Goal: Task Accomplishment & Management: Complete application form

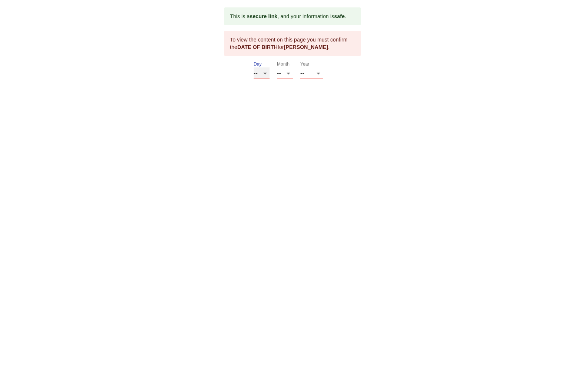
click at [266, 75] on select "-- 01 02 03 04 05 06 07 08 09 10 11 12 13 14 15 16 17 18 19 20 21 22 23 24 25 2…" at bounding box center [262, 73] width 16 height 12
select select "30"
click at [254, 67] on select "-- 01 02 03 04 05 06 07 08 09 10 11 12 13 14 15 16 17 18 19 20 21 22 23 24 25 2…" at bounding box center [262, 73] width 16 height 12
click at [286, 72] on select "-- 01 02 03 04 05 06 07 08 09 10 11 12" at bounding box center [285, 73] width 16 height 12
select select "03"
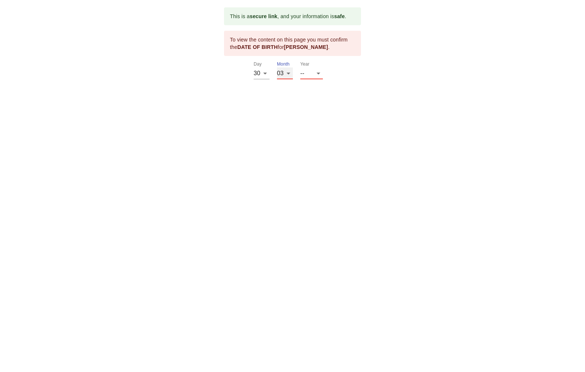
click at [277, 67] on select "-- 01 02 03 04 05 06 07 08 09 10 11 12" at bounding box center [285, 73] width 16 height 12
click at [309, 71] on select "-- 2025 2024 2023 2022 2021 2020 2019 2018 2017 2016 2015 2014 2013 2012 2011 2…" at bounding box center [311, 73] width 23 height 12
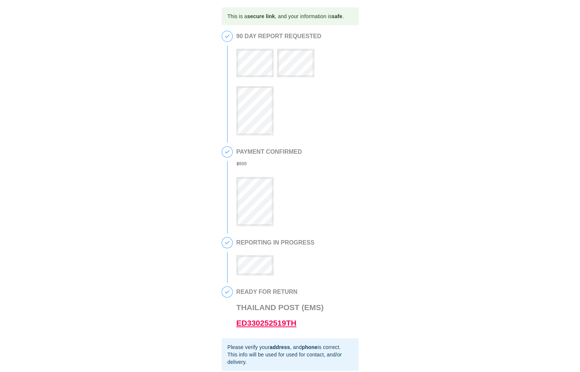
click at [256, 327] on link "ED330252519TH" at bounding box center [266, 323] width 60 height 9
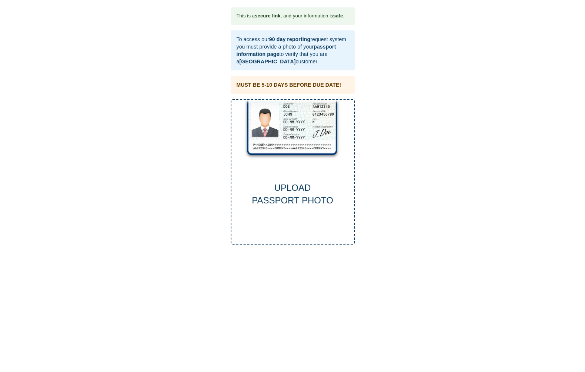
click at [172, 16] on div "This is a secure link , and your information is safe . To access our 90 day rep…" at bounding box center [292, 125] width 570 height 237
click at [303, 138] on div "UPLOAD PASSPORT PHOTO" at bounding box center [293, 172] width 124 height 146
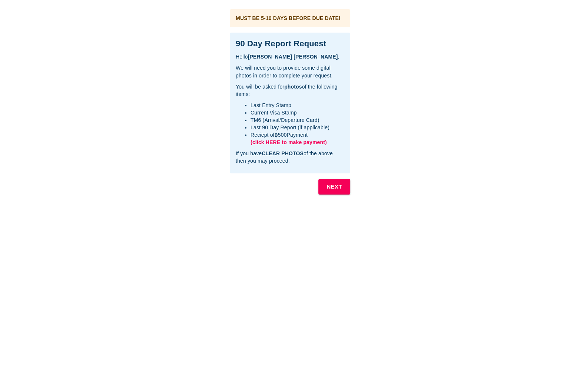
click at [269, 141] on span "(click HERE to make payment)" at bounding box center [288, 142] width 76 height 6
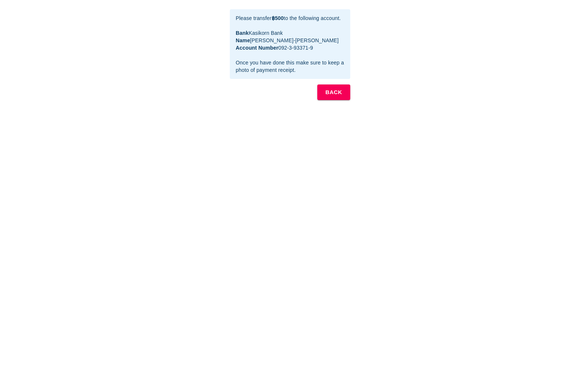
click at [333, 97] on b "BACK" at bounding box center [333, 92] width 17 height 10
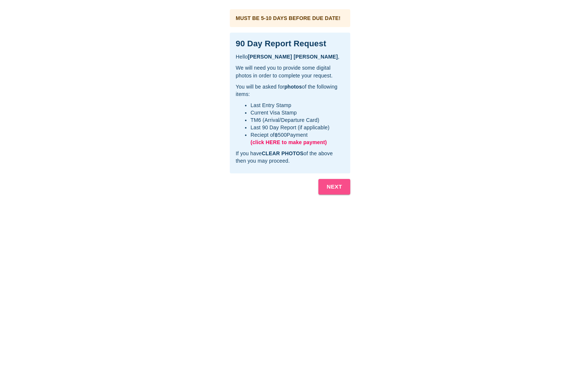
click at [335, 187] on b "NEXT" at bounding box center [334, 187] width 16 height 10
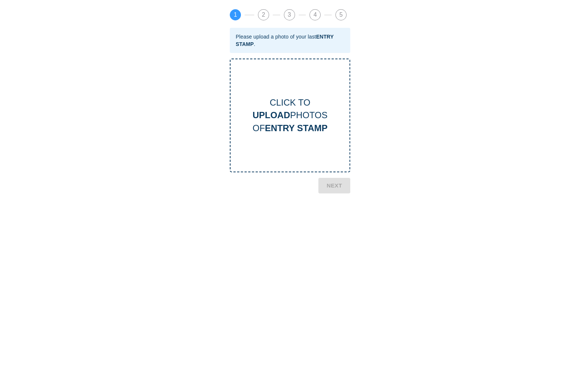
click at [345, 122] on div "CLICK TO UPLOAD PHOTOS OF ENTRY STAMP" at bounding box center [289, 115] width 119 height 38
click at [337, 247] on b "NEXT" at bounding box center [334, 247] width 16 height 10
click at [295, 116] on div "CLICK TO UPLOAD PHOTOS OF CURRENT VISA" at bounding box center [289, 115] width 119 height 38
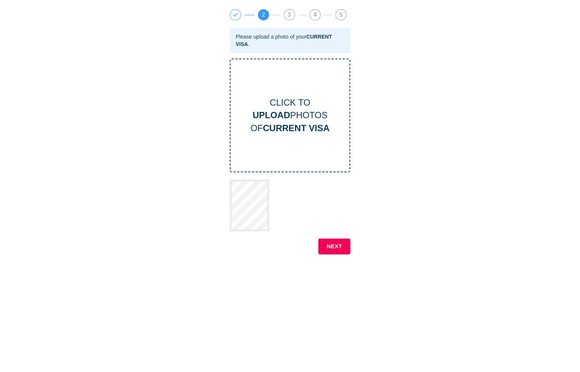
click at [334, 243] on b "NEXT" at bounding box center [334, 247] width 16 height 10
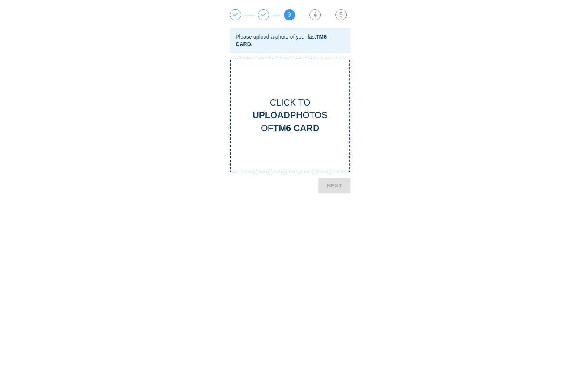
click at [281, 115] on b "UPLOAD" at bounding box center [270, 115] width 37 height 10
click at [332, 226] on b "NEXT" at bounding box center [334, 225] width 16 height 10
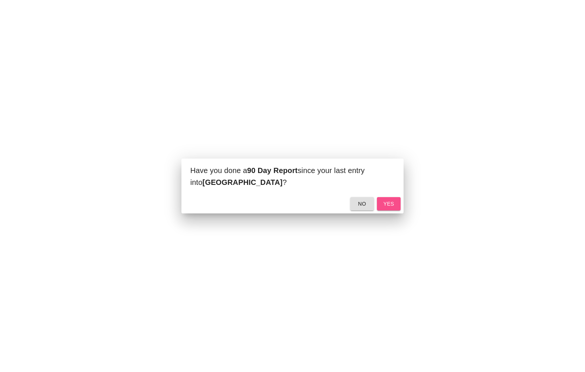
click at [393, 204] on span "yes" at bounding box center [389, 203] width 12 height 9
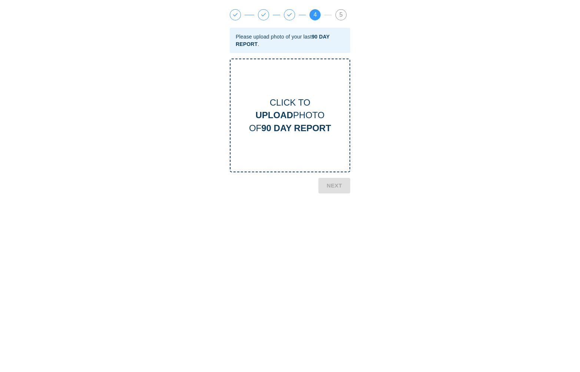
click at [294, 117] on div "CLICK TO UPLOAD PHOTO OF 90 DAY REPORT" at bounding box center [289, 115] width 119 height 38
click at [345, 215] on button "NEXT" at bounding box center [334, 216] width 32 height 16
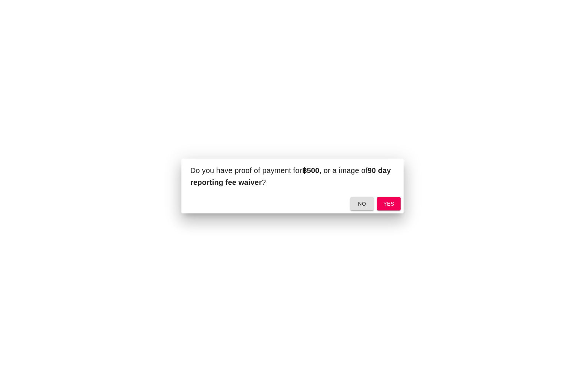
click at [392, 202] on span "yes" at bounding box center [389, 203] width 12 height 9
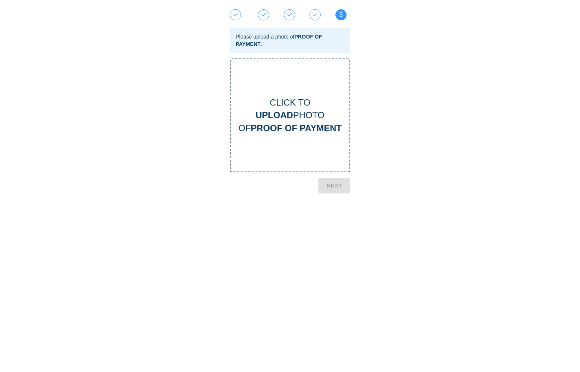
click at [270, 114] on b "UPLOAD" at bounding box center [273, 115] width 37 height 10
click at [335, 244] on b "NEXT" at bounding box center [334, 244] width 16 height 10
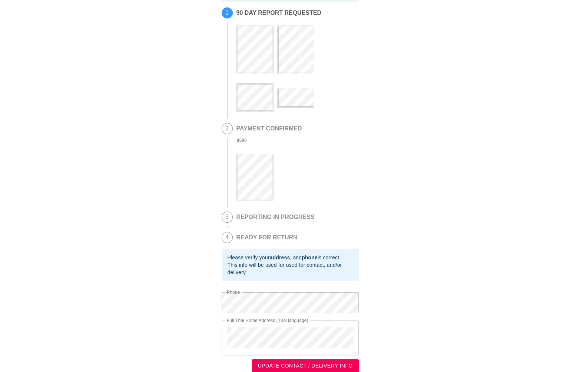
scroll to position [36, 0]
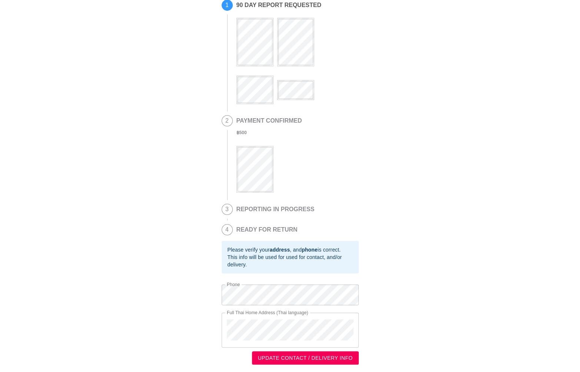
click at [285, 355] on span "UPDATE CONTACT / DELIVERY INFO" at bounding box center [305, 357] width 95 height 9
